Goal: Task Accomplishment & Management: Complete application form

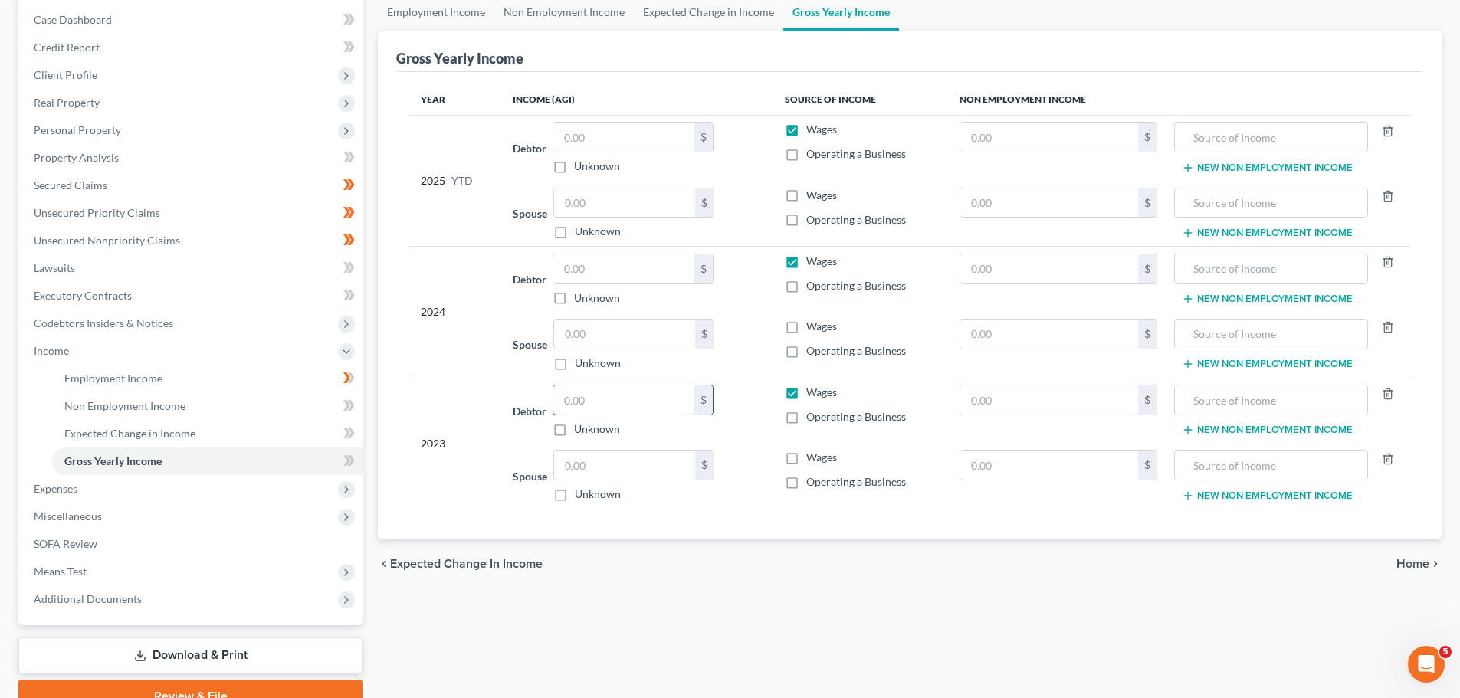
click at [614, 405] on input "text" at bounding box center [623, 399] width 141 height 29
type input "135,019.00"
click at [806, 461] on label "Wages" at bounding box center [821, 457] width 31 height 15
click at [812, 460] on input "Wages" at bounding box center [817, 455] width 10 height 10
checkbox input "true"
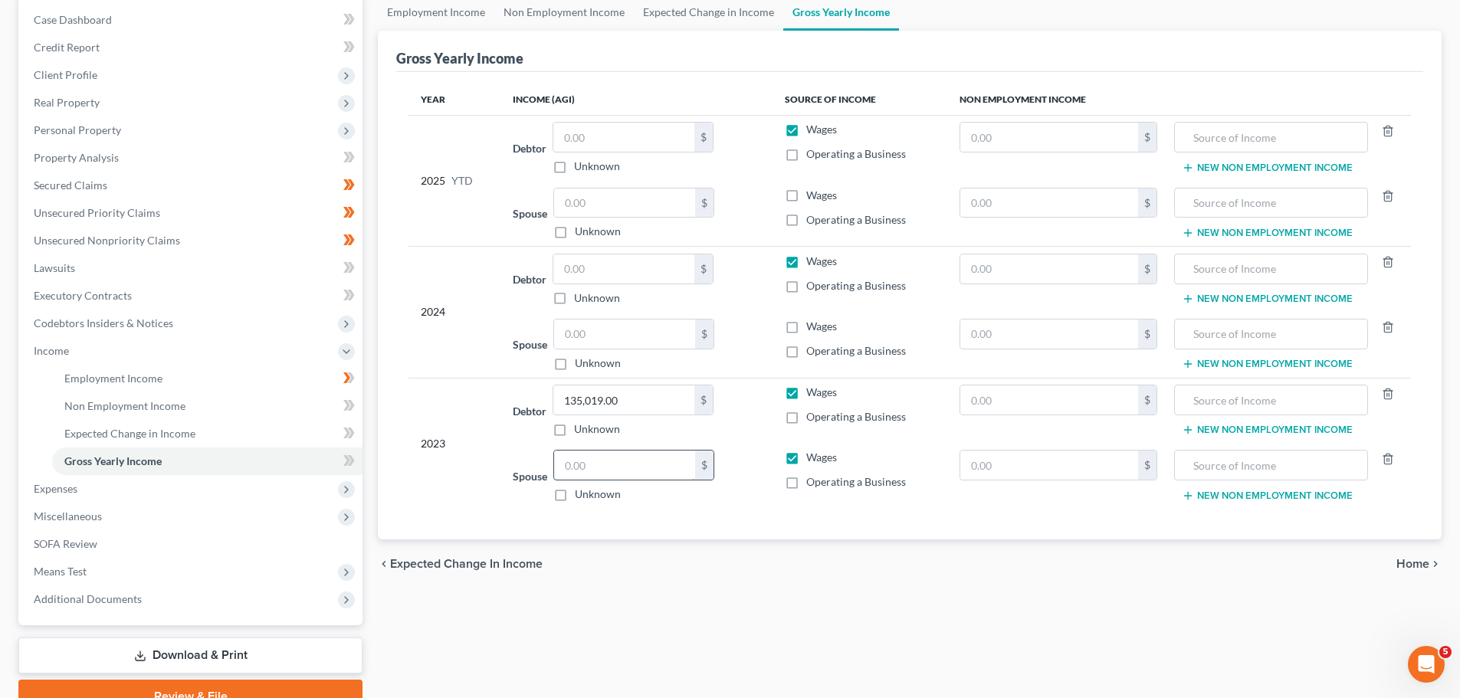
click at [632, 467] on input "text" at bounding box center [624, 465] width 141 height 29
type input "48,019.00"
click at [596, 267] on input "text" at bounding box center [623, 268] width 141 height 29
click at [595, 261] on input "text" at bounding box center [623, 268] width 141 height 29
type input "132,718.00"
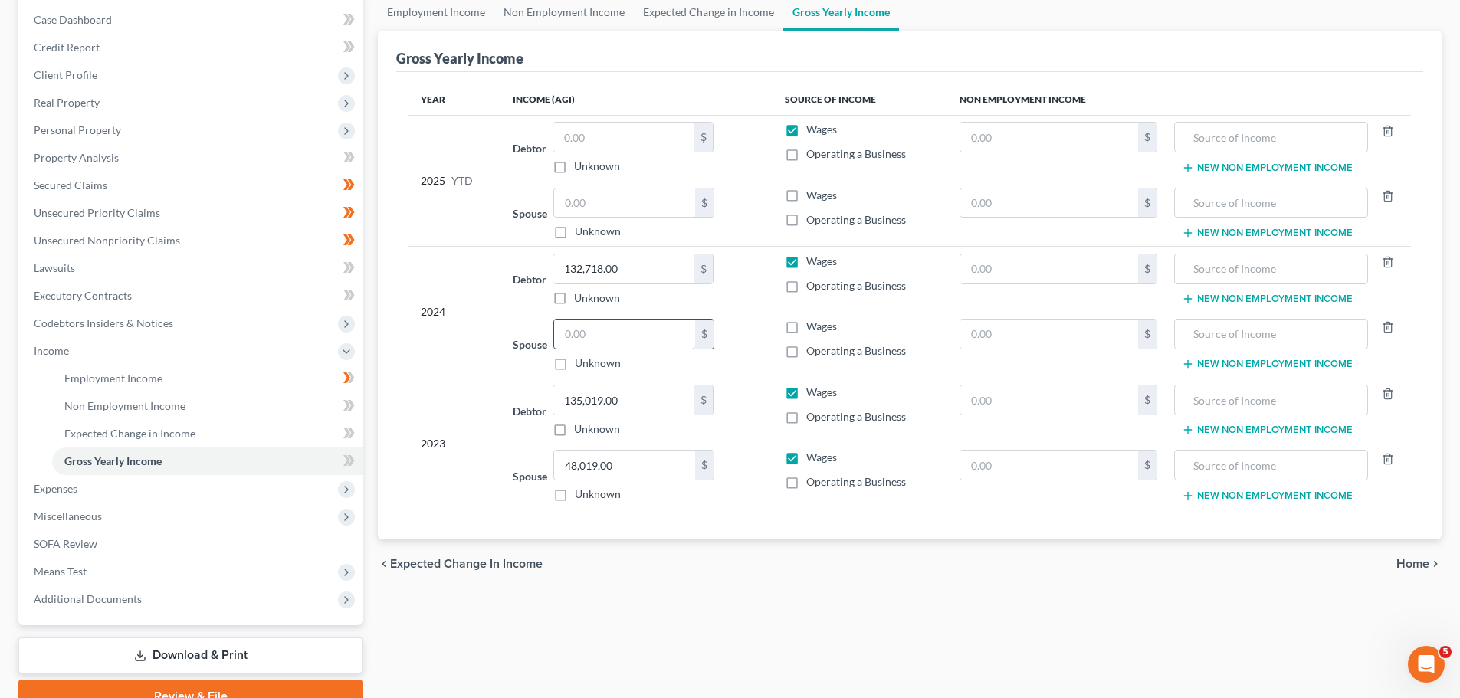
click at [587, 330] on input "text" at bounding box center [624, 334] width 141 height 29
type input "64,499.00"
click at [806, 330] on label "Wages" at bounding box center [821, 326] width 31 height 15
click at [812, 329] on input "Wages" at bounding box center [817, 324] width 10 height 10
checkbox input "true"
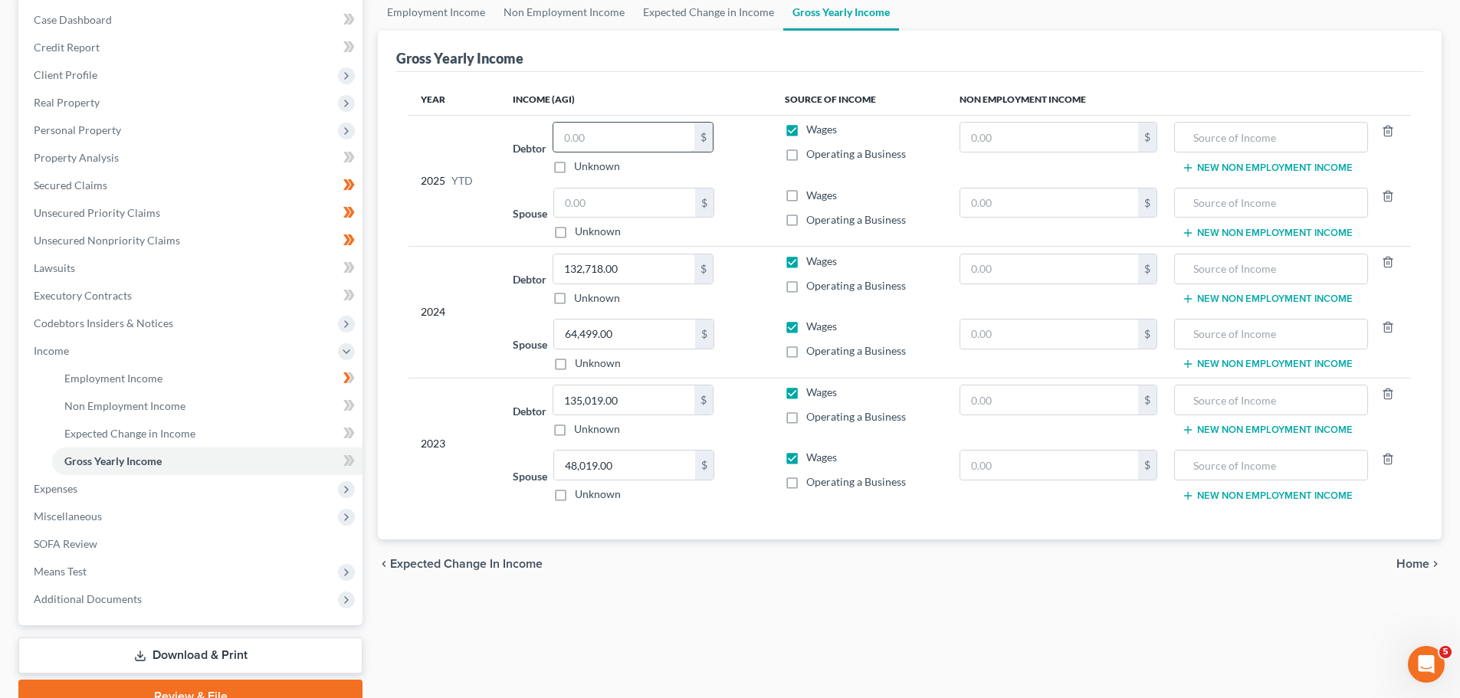
click at [612, 137] on input "text" at bounding box center [623, 137] width 141 height 29
click at [806, 197] on label "Wages" at bounding box center [821, 195] width 31 height 15
click at [812, 197] on input "Wages" at bounding box center [817, 193] width 10 height 10
checkbox input "true"
click at [605, 205] on input "text" at bounding box center [624, 203] width 141 height 29
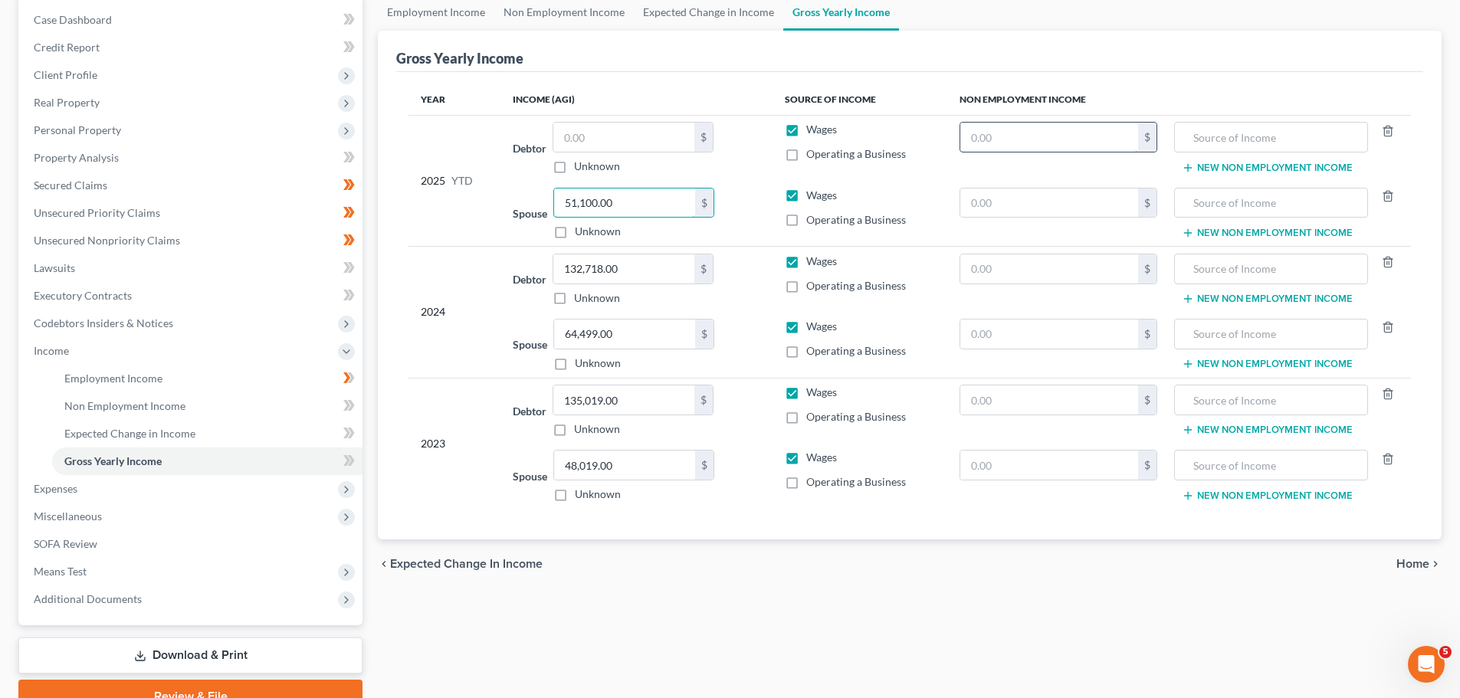
type input "51,100.00"
click at [1021, 133] on input "text" at bounding box center [1049, 137] width 179 height 29
type input "1,200.00"
click at [1220, 143] on input "text" at bounding box center [1270, 137] width 176 height 29
type input "Unemployment income"
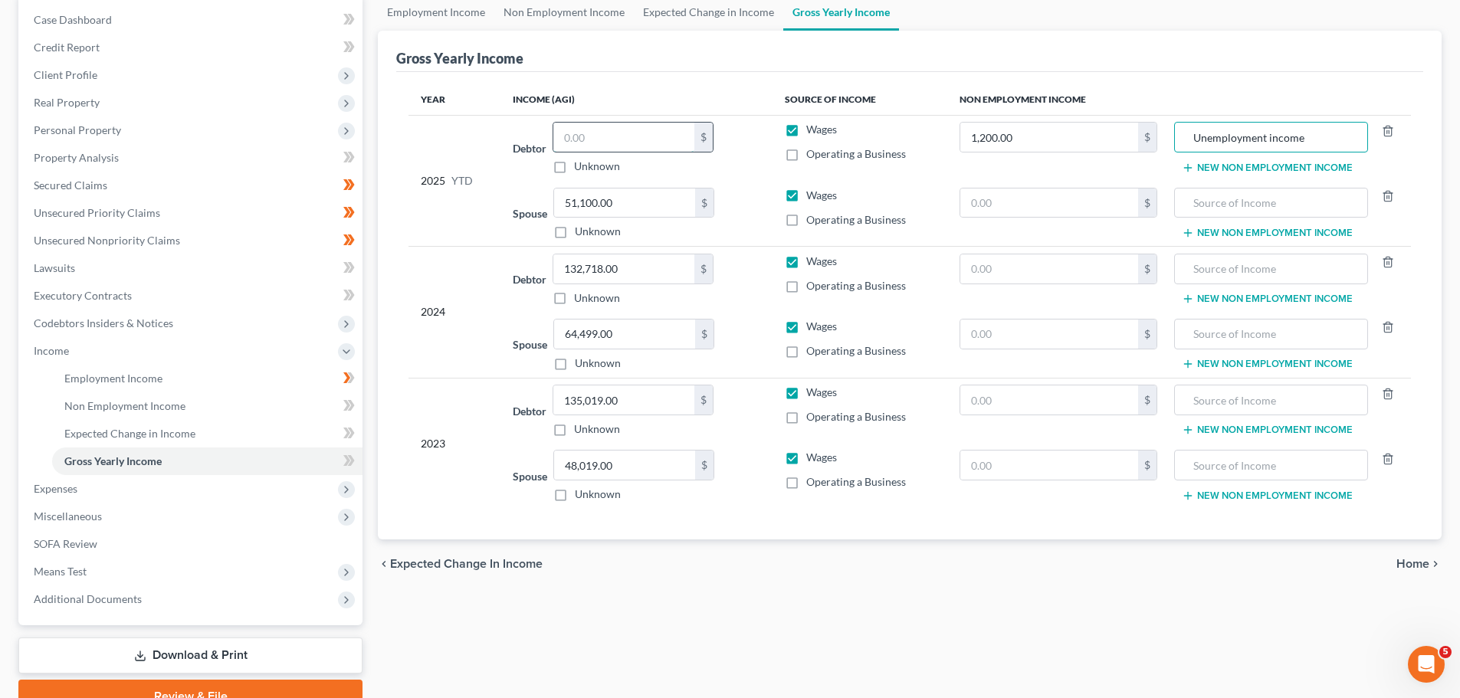
click at [605, 140] on input "text" at bounding box center [623, 137] width 141 height 29
click at [647, 132] on input "text" at bounding box center [623, 137] width 141 height 29
type input "26,799.15"
click at [698, 585] on div "chevron_left Expected Change in Income Home chevron_right" at bounding box center [910, 563] width 1064 height 49
click at [349, 461] on icon at bounding box center [346, 460] width 7 height 11
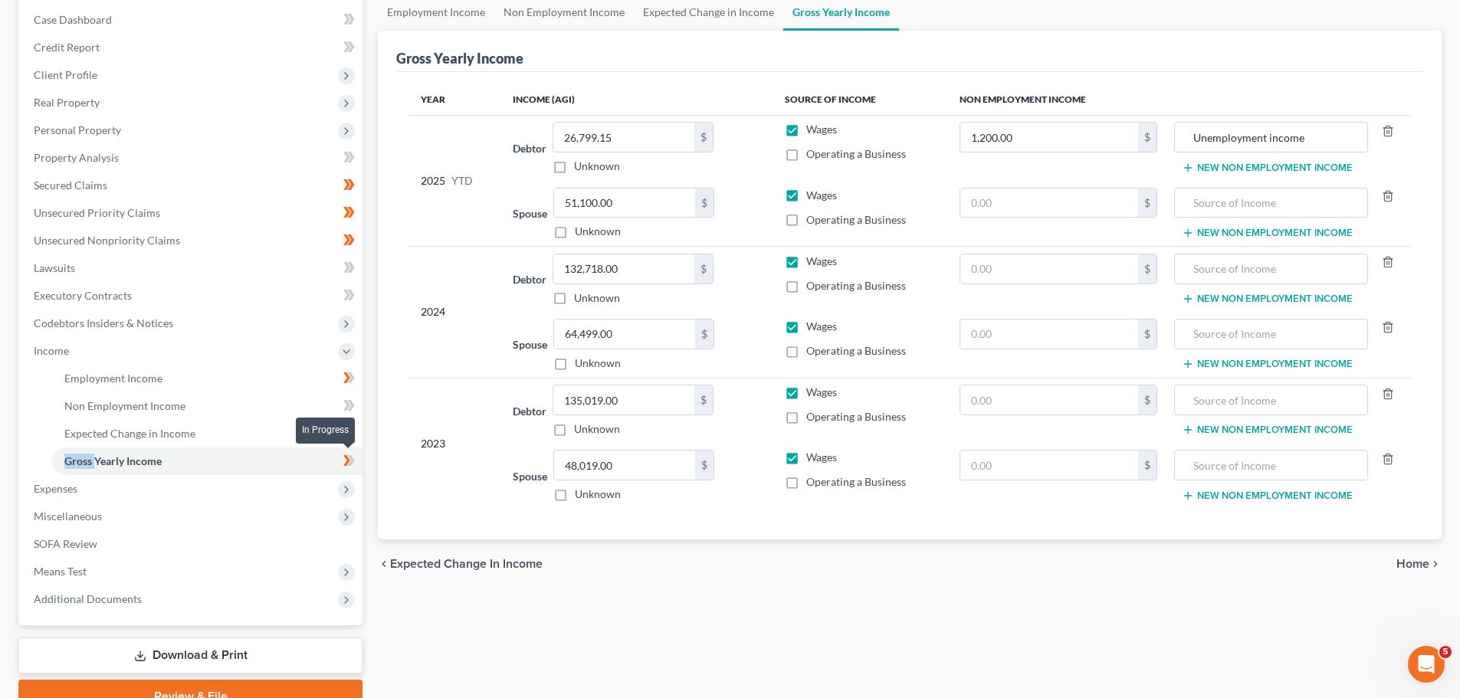
click at [349, 461] on icon at bounding box center [346, 460] width 7 height 11
click at [130, 433] on span "Expected Change in Income" at bounding box center [129, 433] width 131 height 13
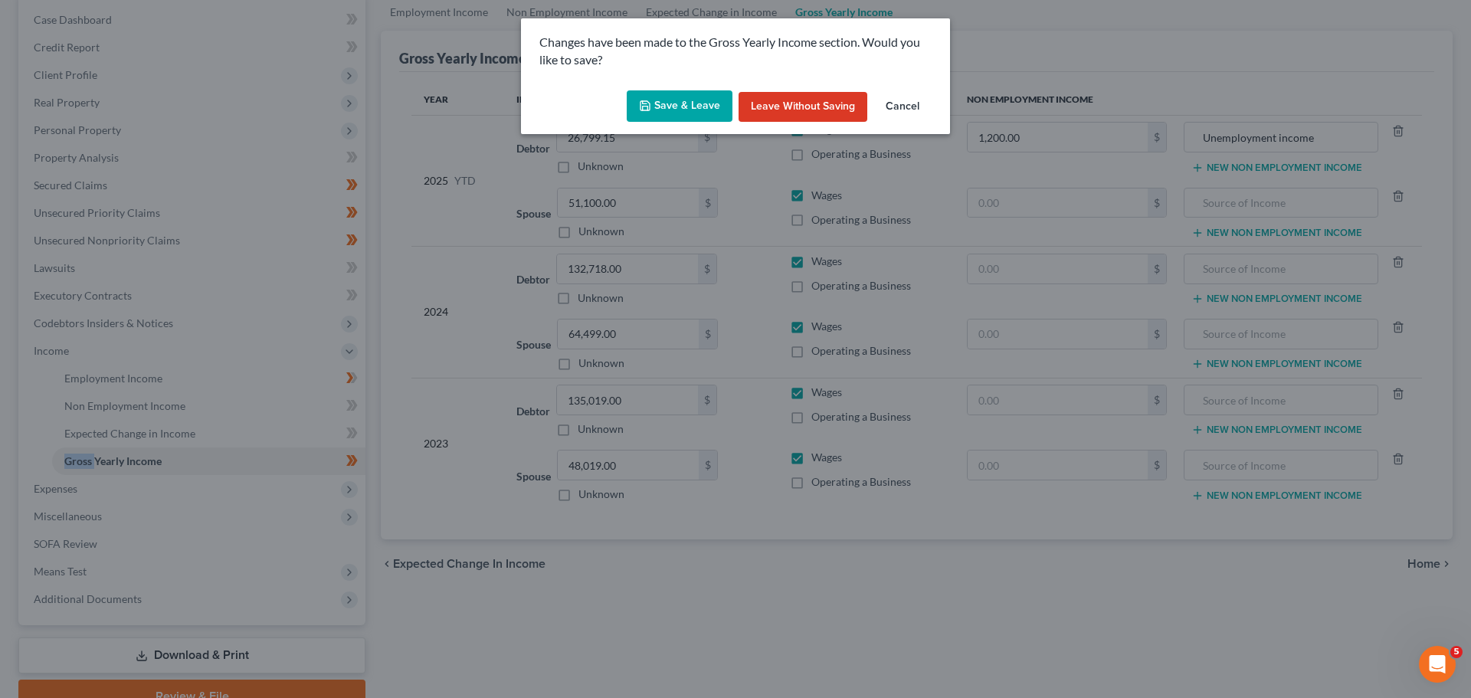
click at [667, 107] on button "Save & Leave" at bounding box center [680, 106] width 106 height 32
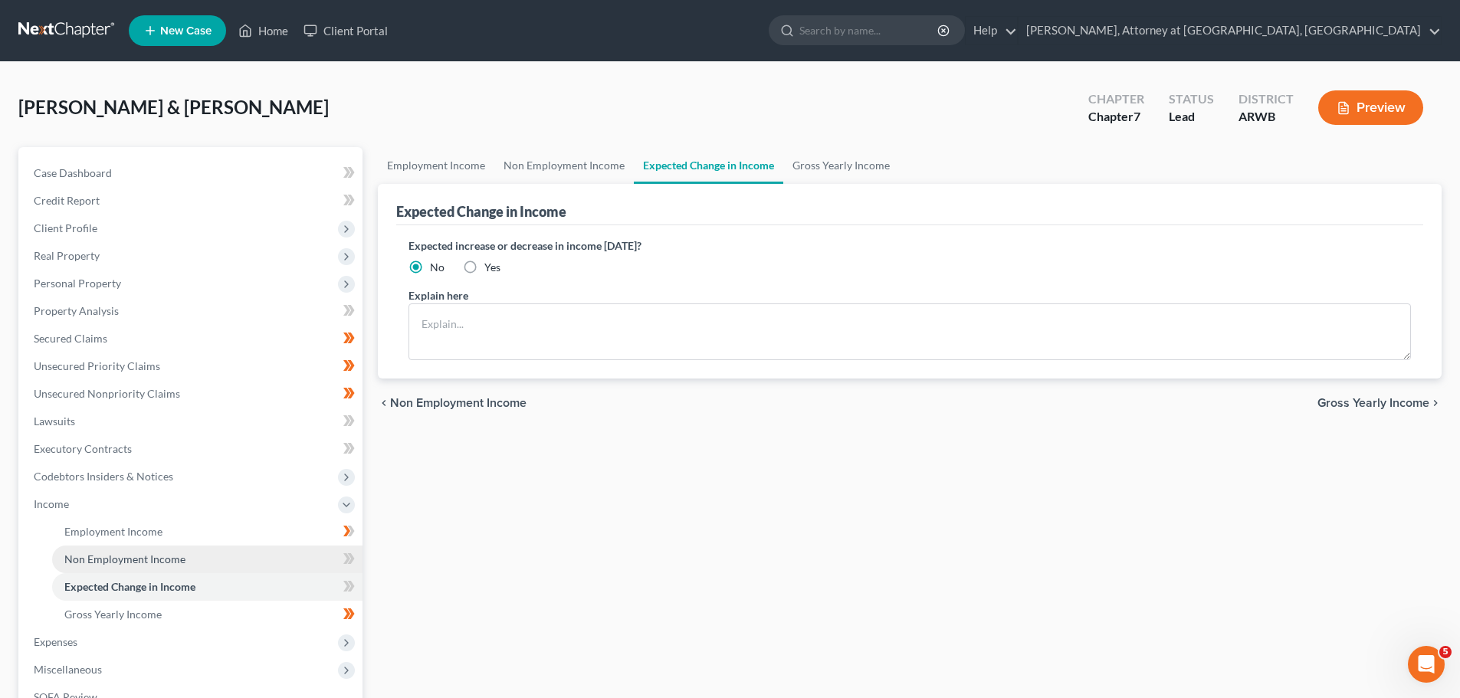
click at [156, 556] on span "Non Employment Income" at bounding box center [124, 559] width 121 height 13
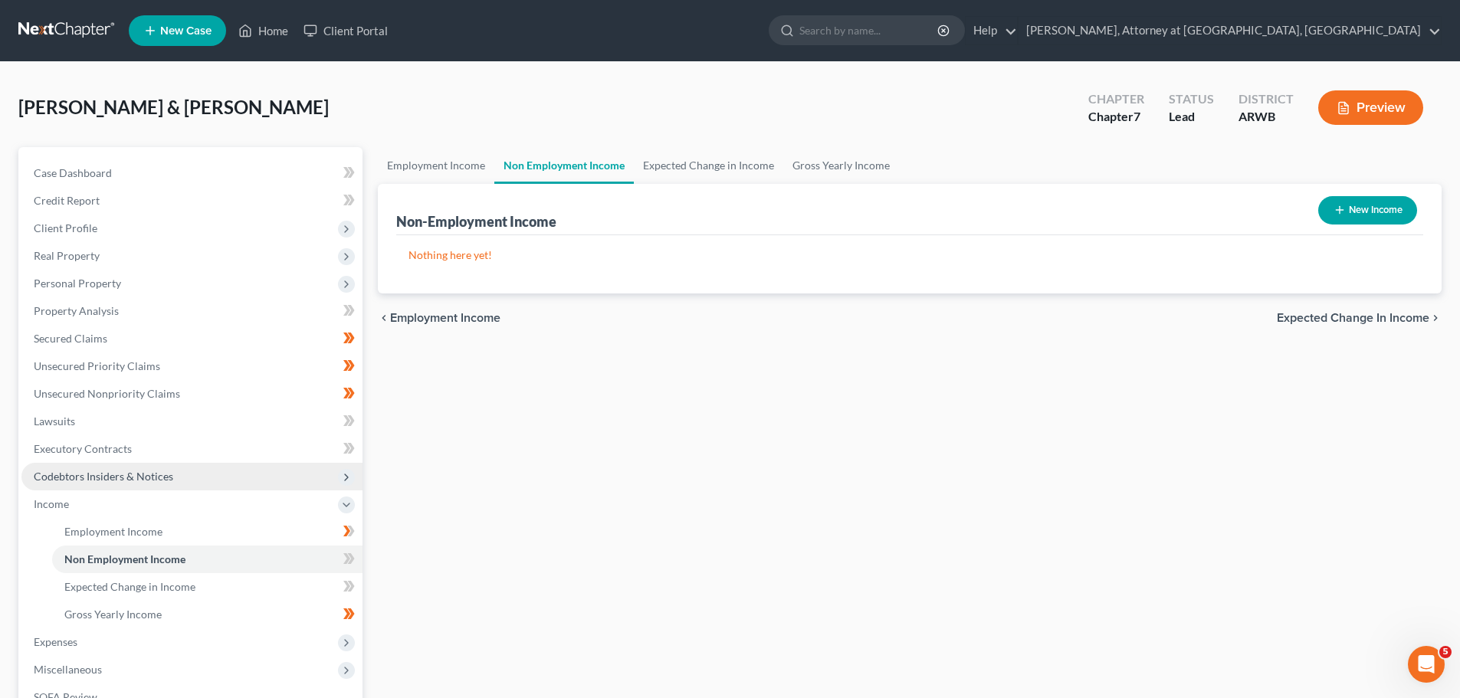
scroll to position [227, 0]
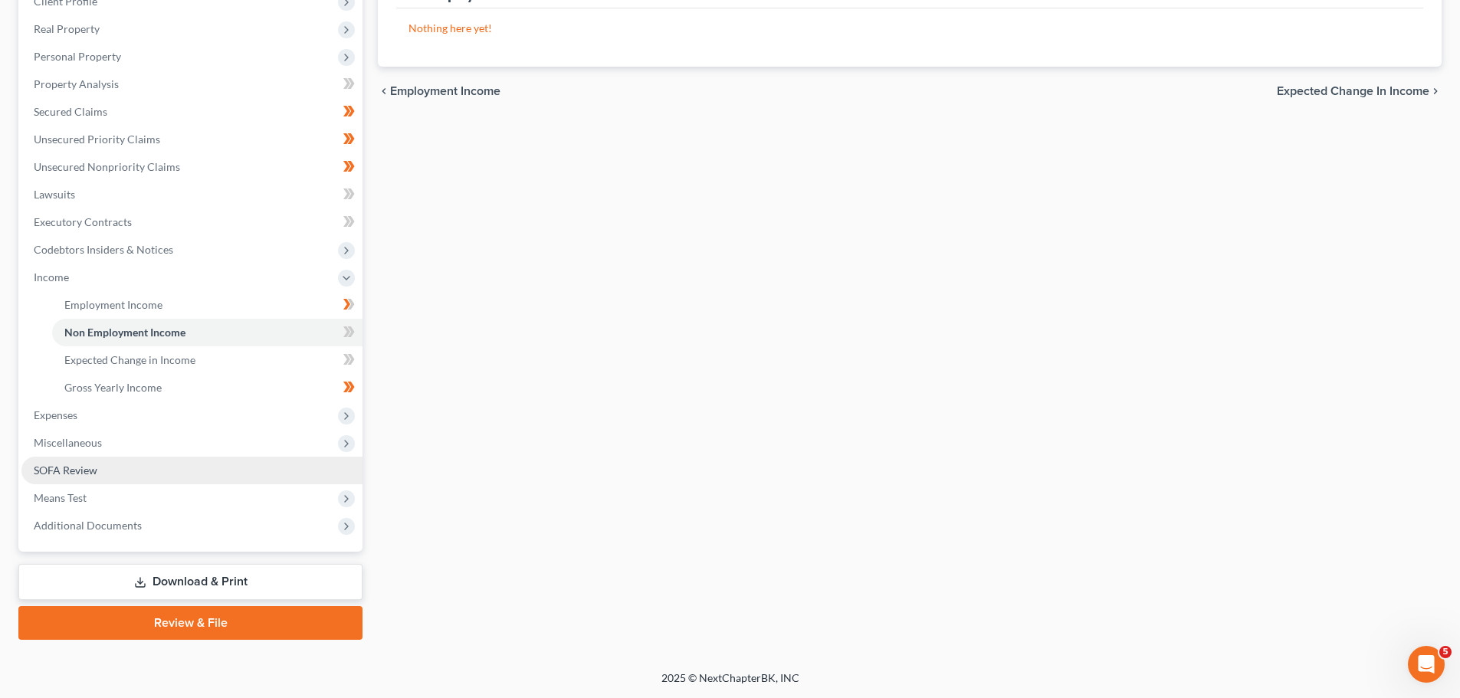
click at [77, 472] on span "SOFA Review" at bounding box center [66, 470] width 64 height 13
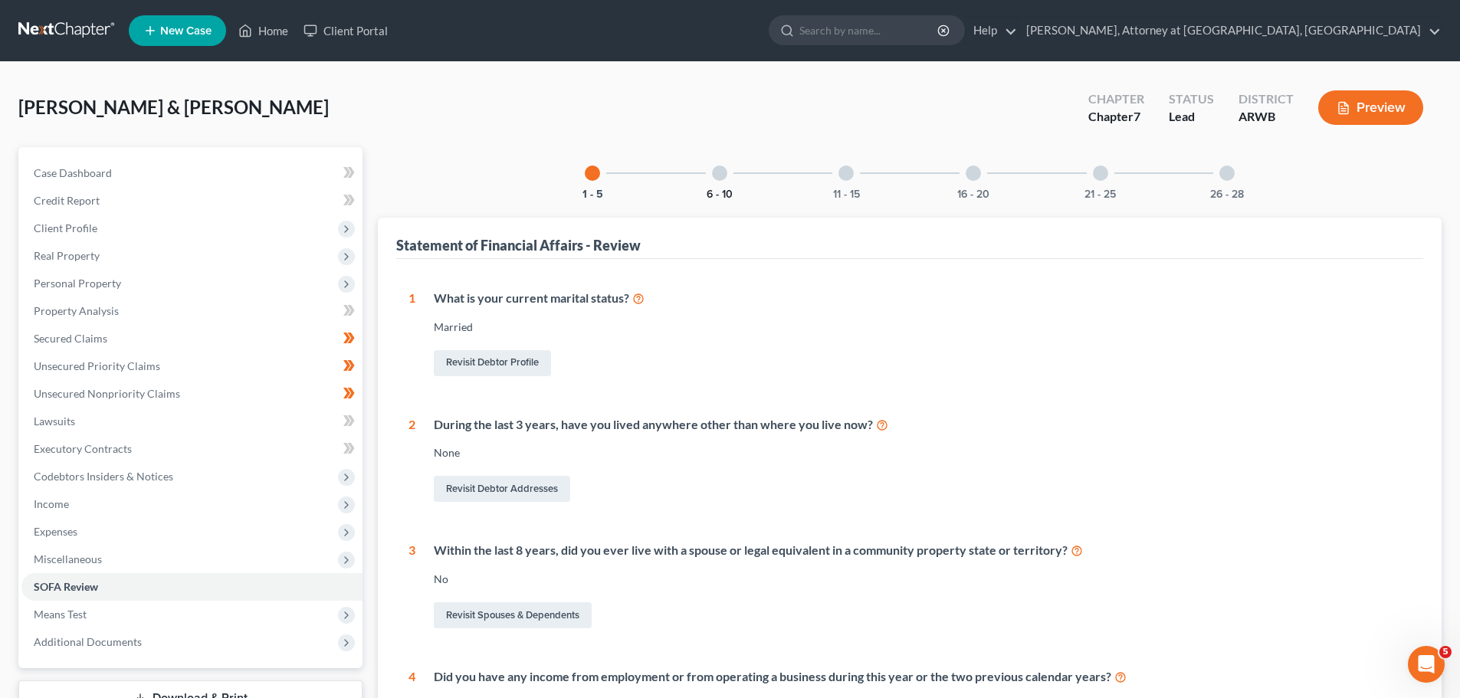
click at [707, 197] on button "6 - 10" at bounding box center [720, 194] width 26 height 11
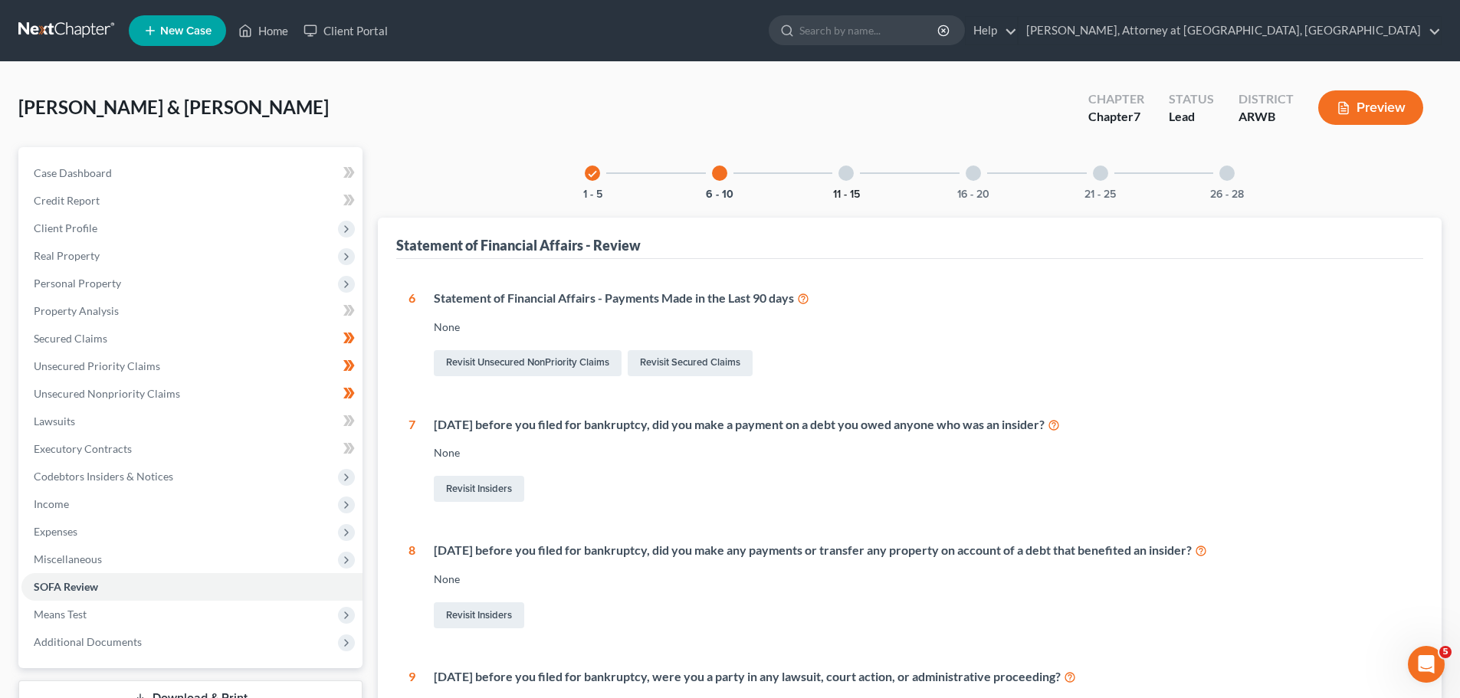
click at [853, 186] on div "11 - 15" at bounding box center [846, 173] width 52 height 52
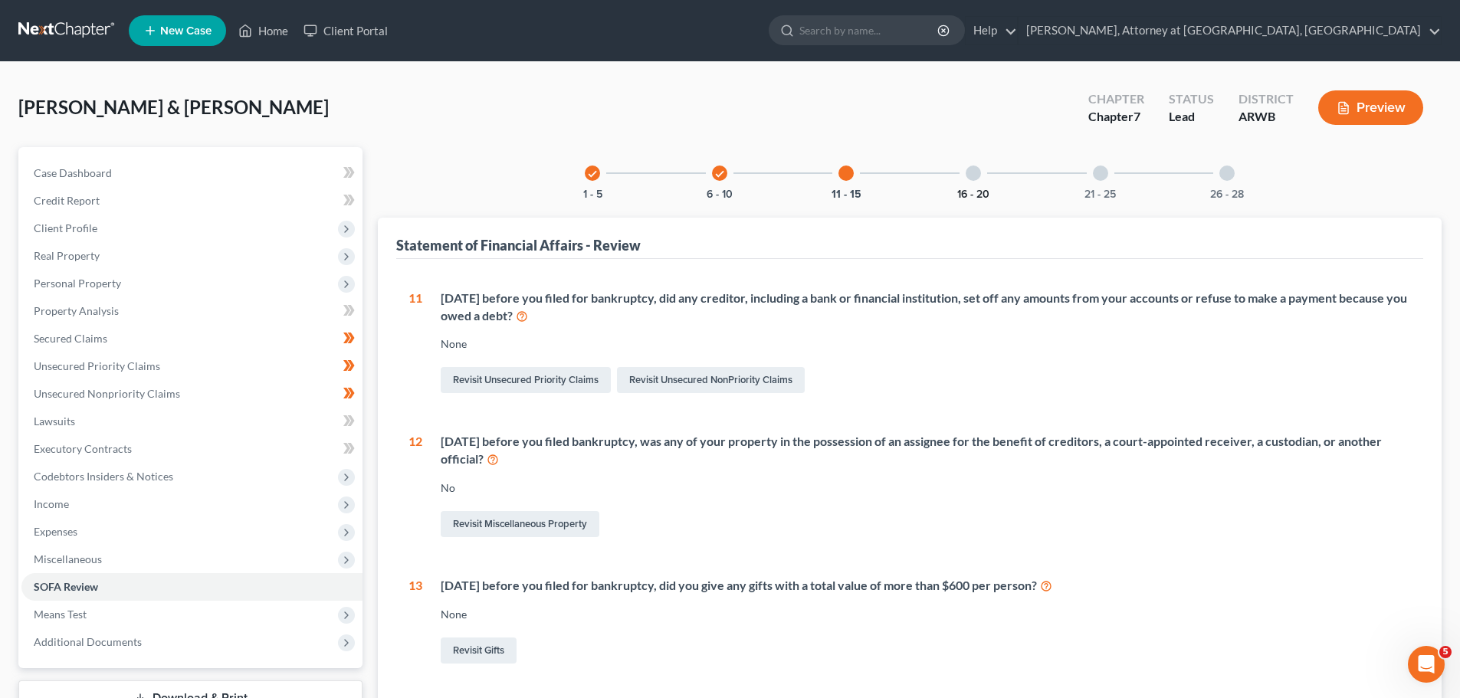
click at [963, 197] on button "16 - 20" at bounding box center [973, 194] width 32 height 11
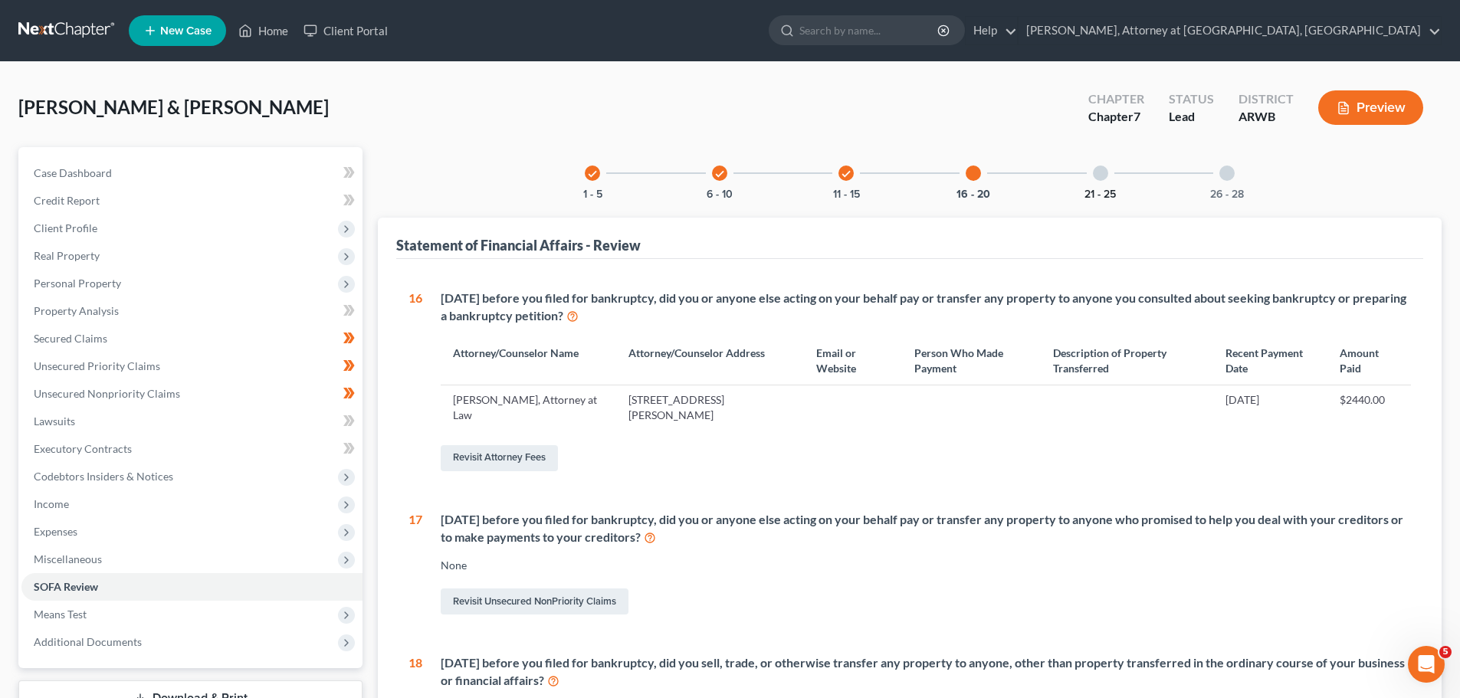
click at [1084, 191] on button "21 - 25" at bounding box center [1099, 194] width 31 height 11
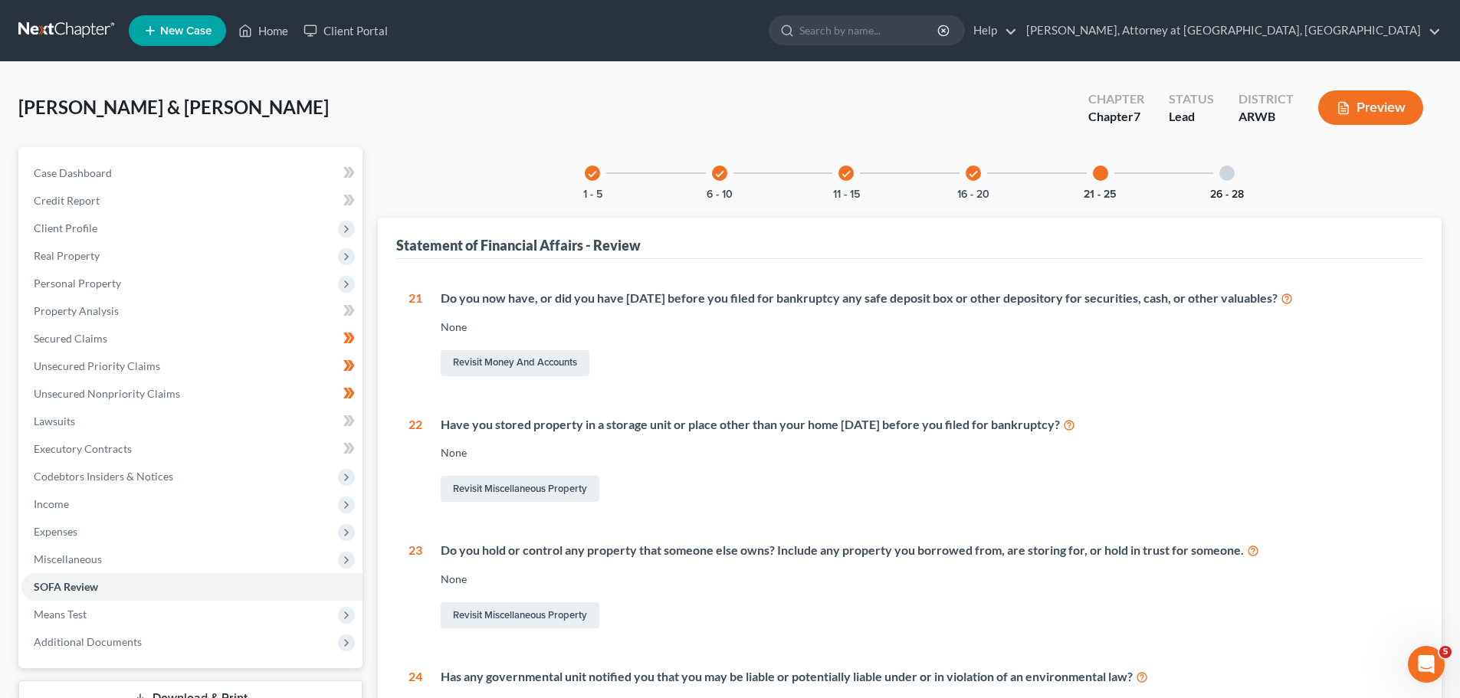
click at [1225, 195] on button "26 - 28" at bounding box center [1227, 194] width 34 height 11
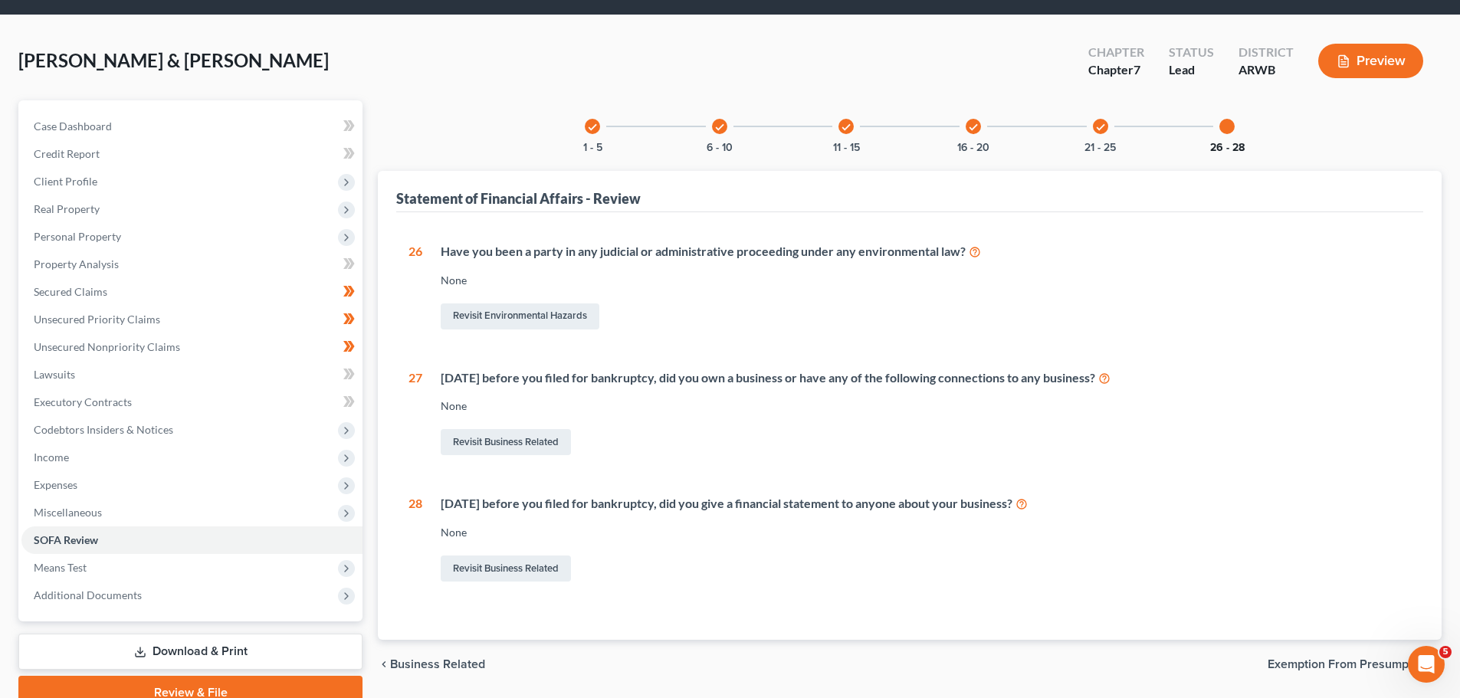
scroll to position [116, 0]
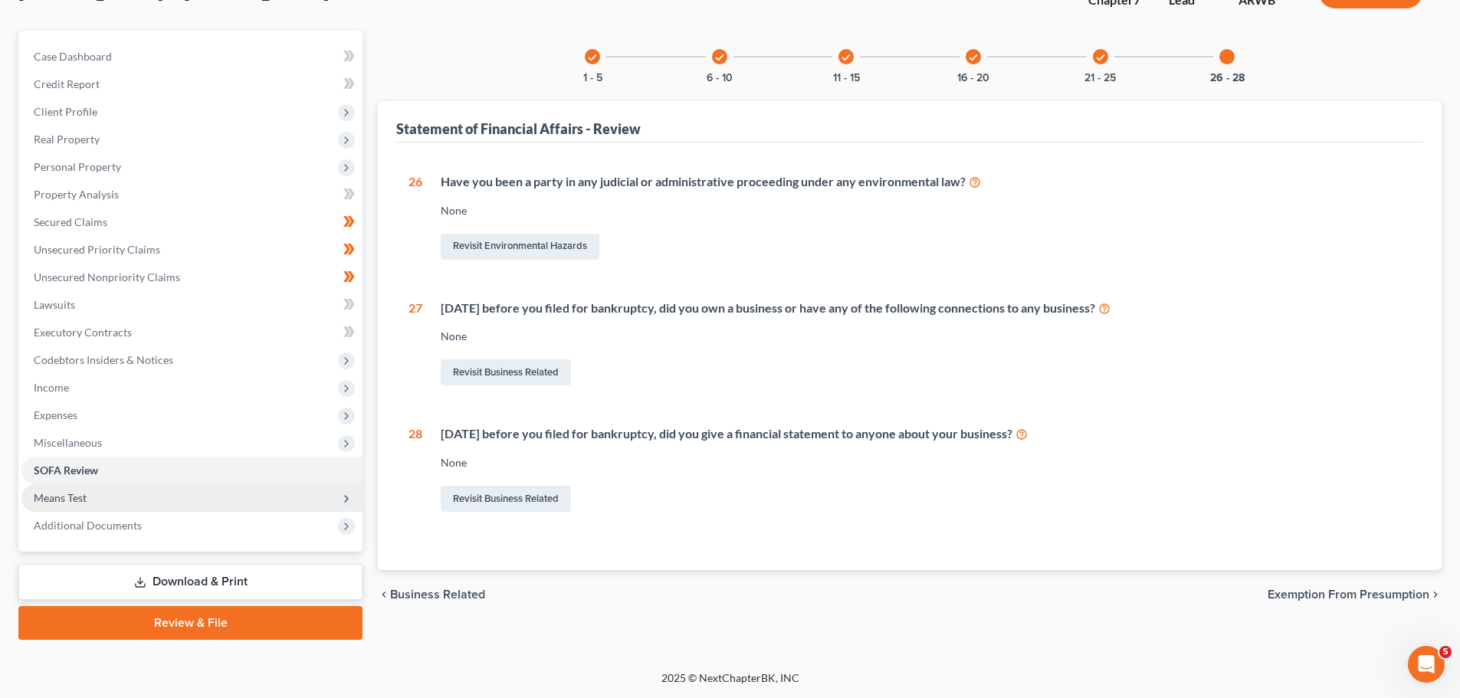
click at [49, 496] on span "Means Test" at bounding box center [60, 497] width 53 height 13
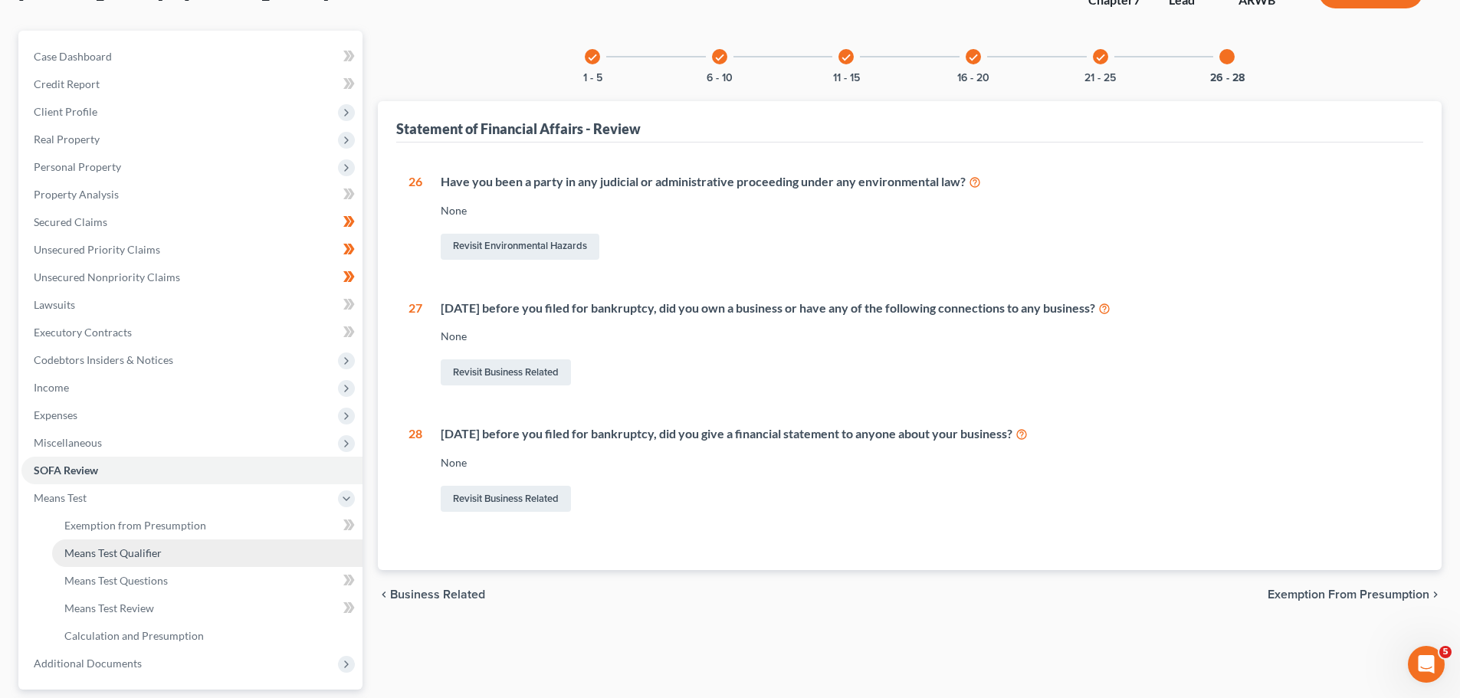
click at [133, 555] on span "Means Test Qualifier" at bounding box center [112, 552] width 97 height 13
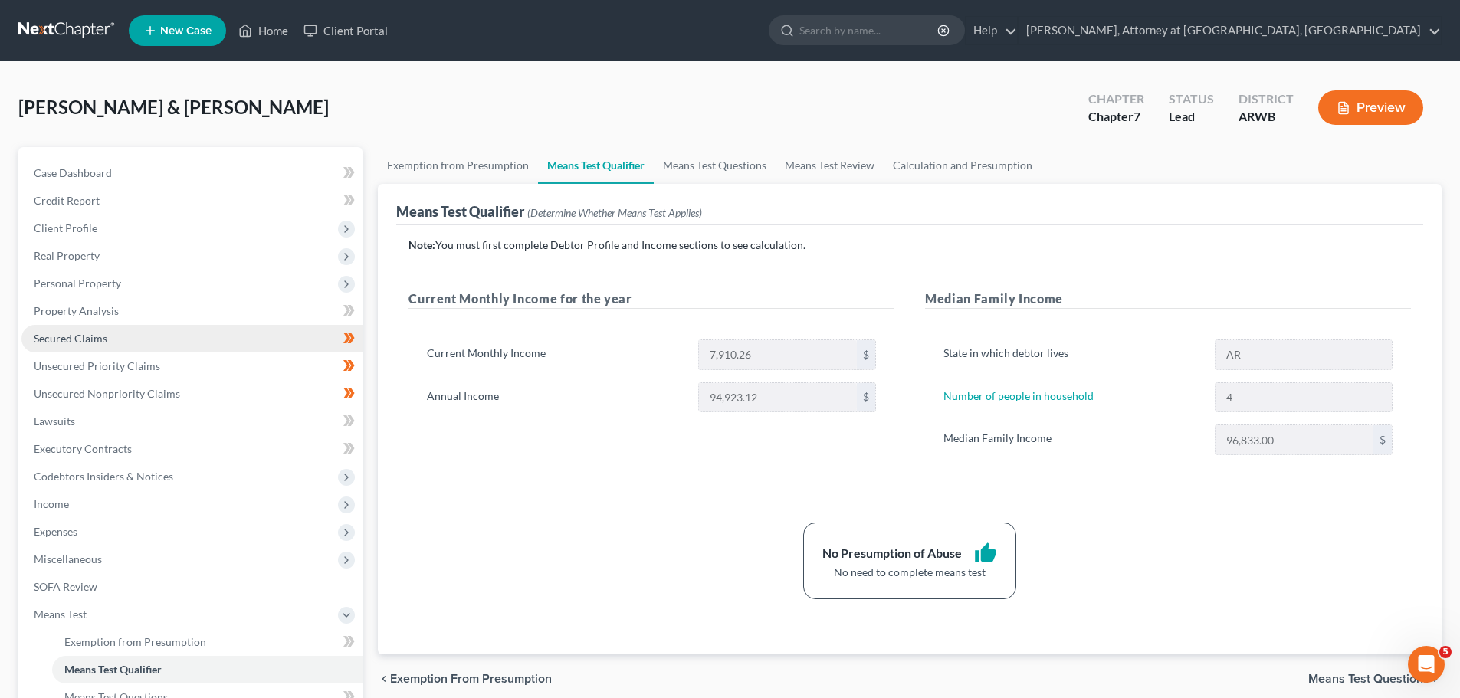
click at [56, 327] on link "Secured Claims" at bounding box center [191, 339] width 341 height 28
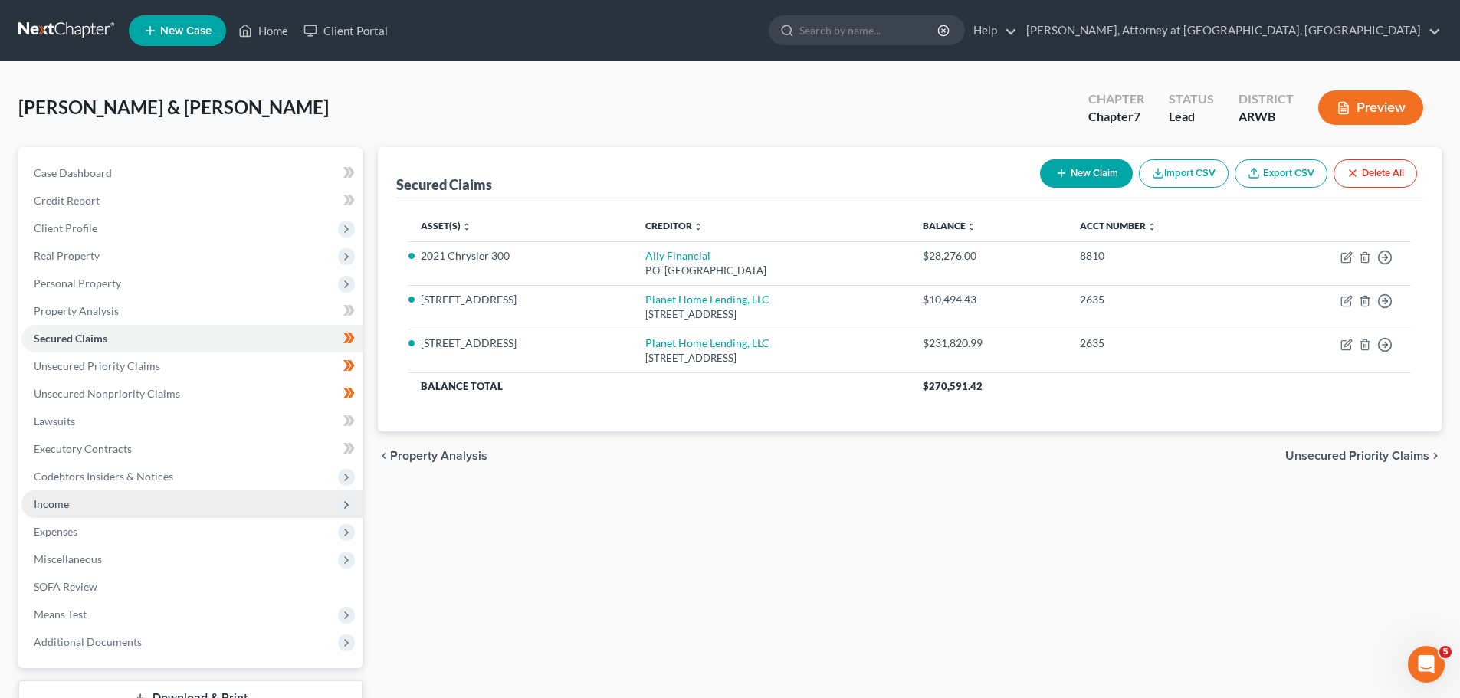
click at [70, 510] on span "Income" at bounding box center [191, 504] width 341 height 28
